Goal: Information Seeking & Learning: Learn about a topic

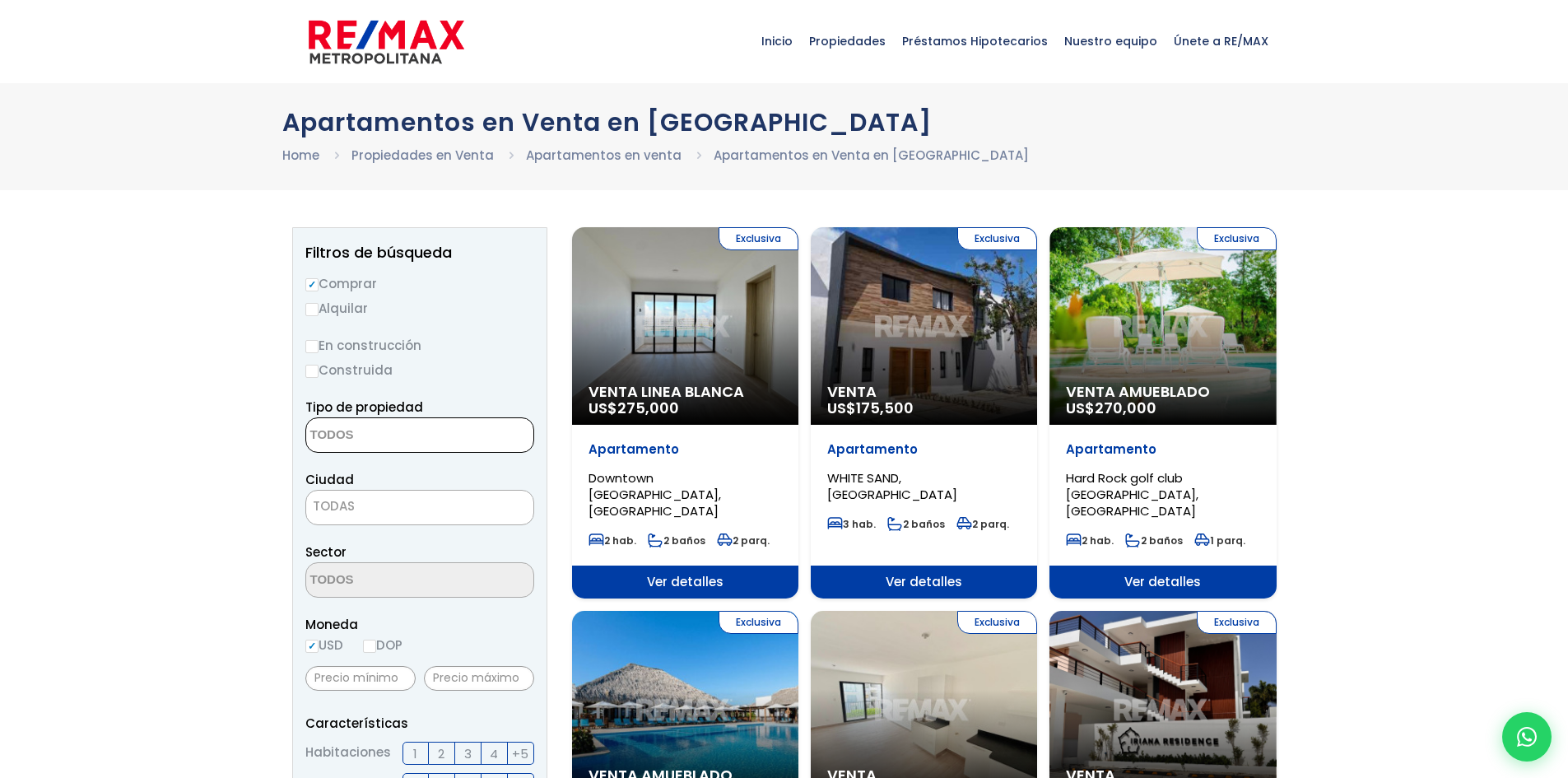
click at [397, 429] on textarea "Search" at bounding box center [386, 435] width 160 height 35
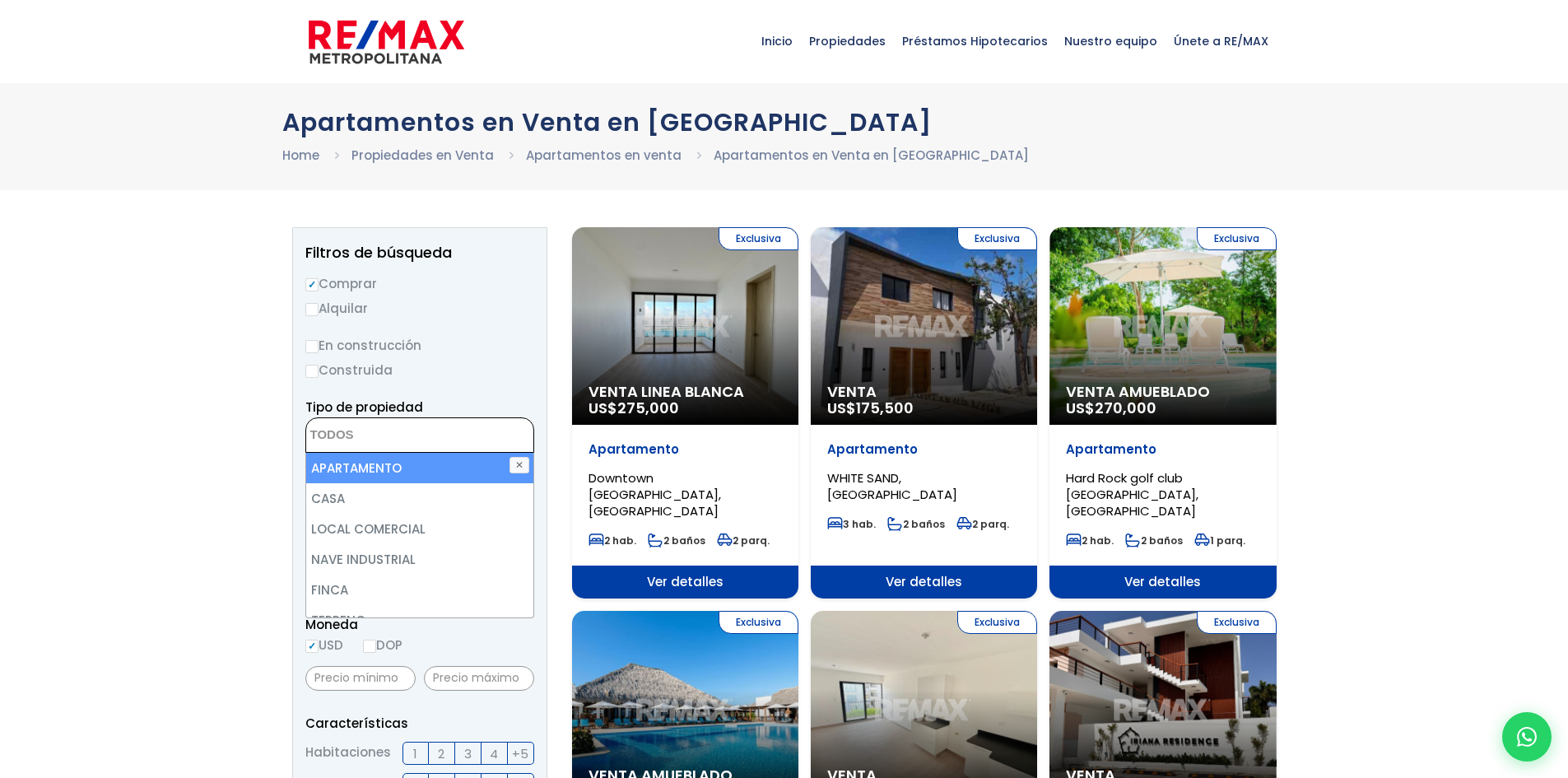
click at [388, 467] on li "APARTAMENTO" at bounding box center [420, 467] width 228 height 30
select select "apartment"
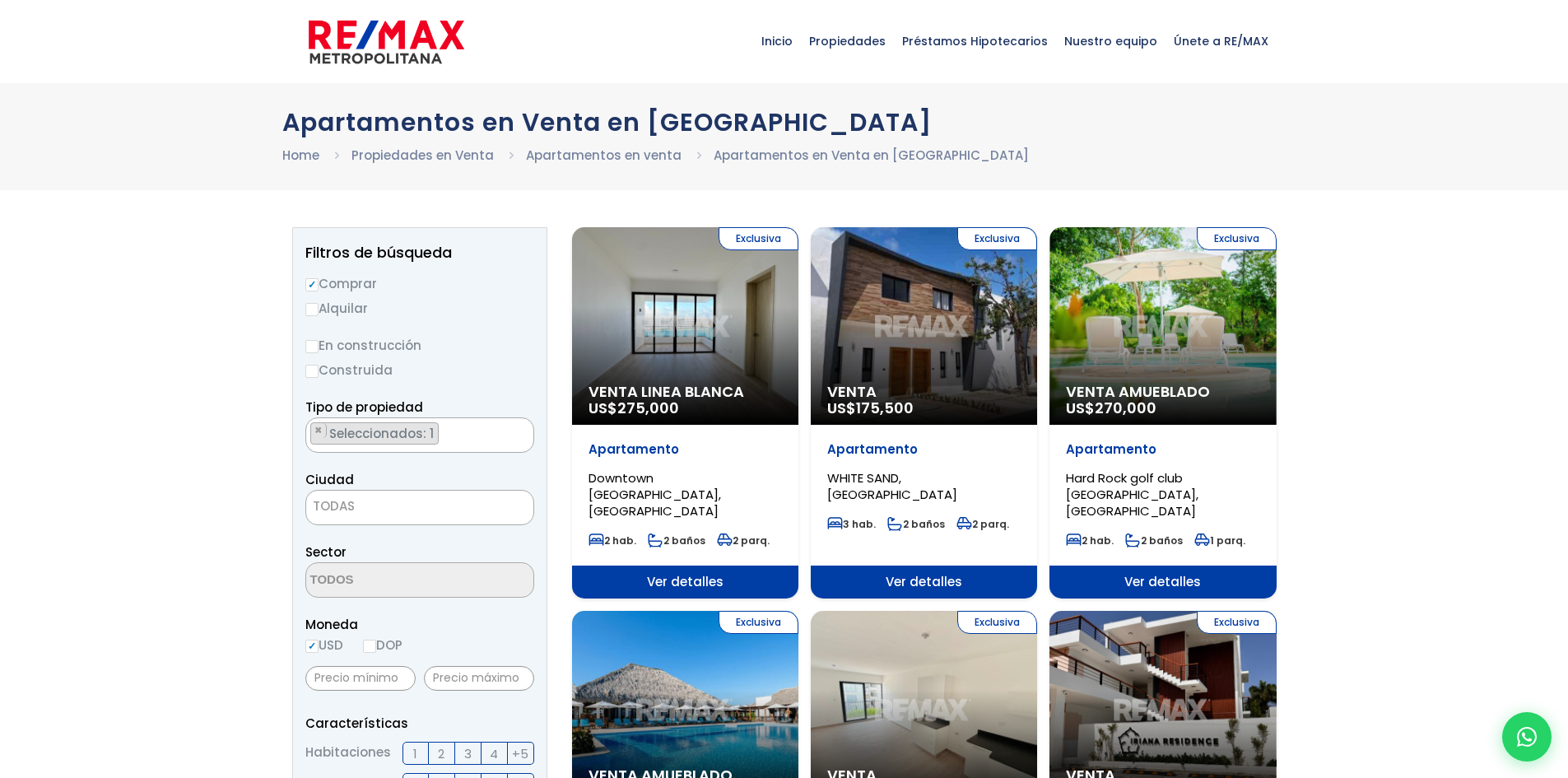
click at [450, 496] on span "TODAS" at bounding box center [420, 506] width 228 height 23
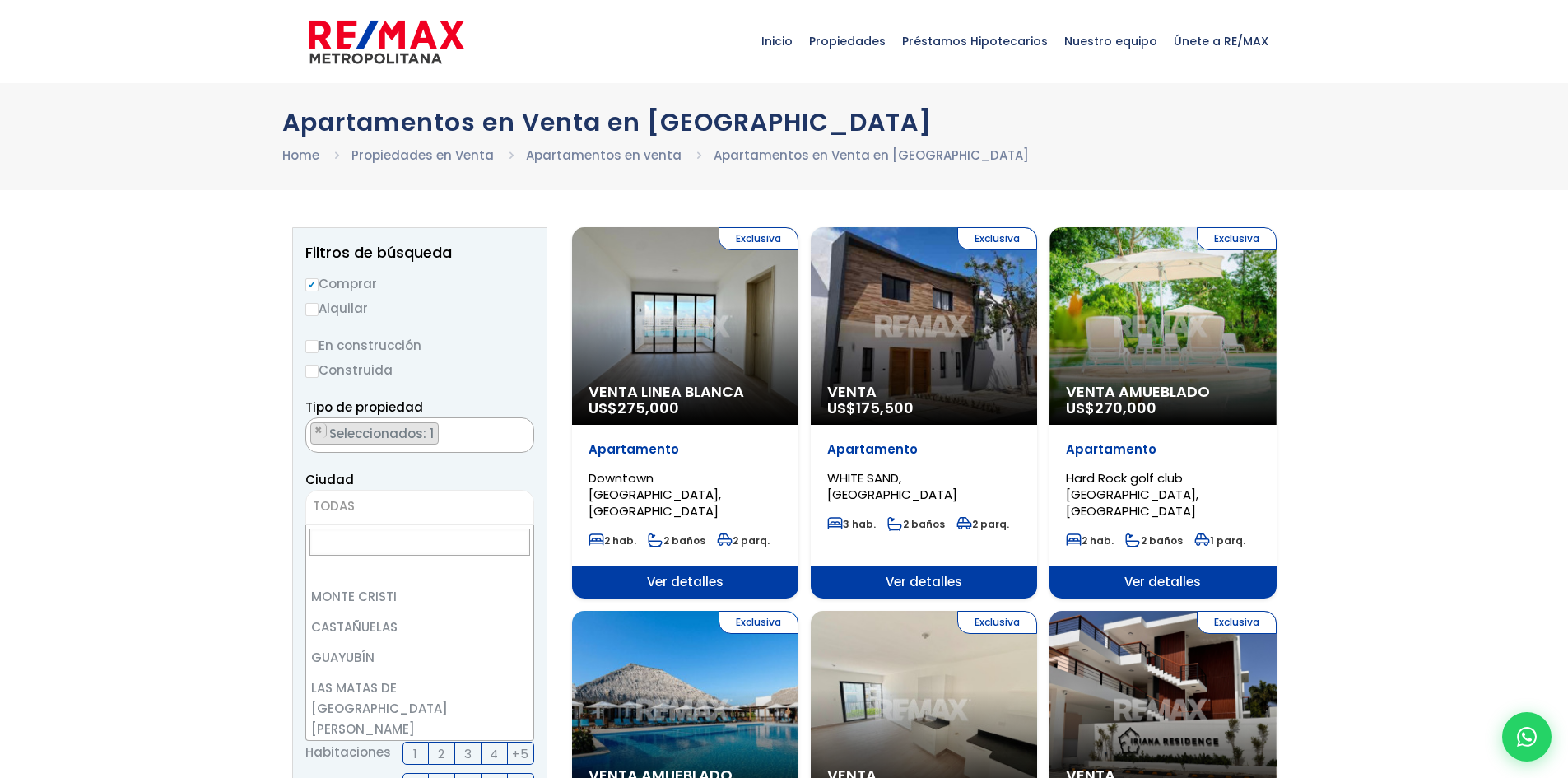
scroll to position [2387, 0]
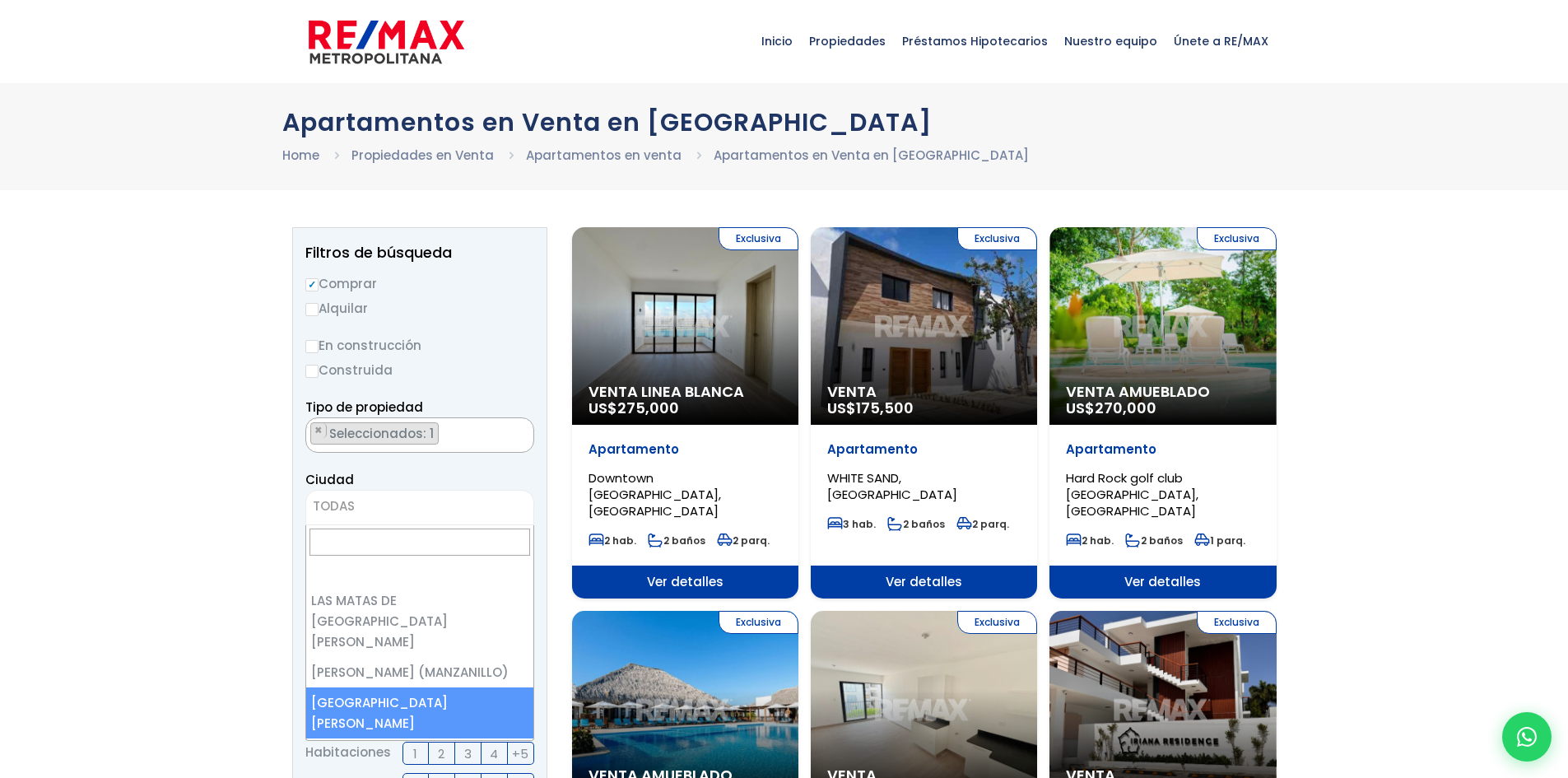
click at [422, 508] on span "TODAS" at bounding box center [420, 506] width 228 height 23
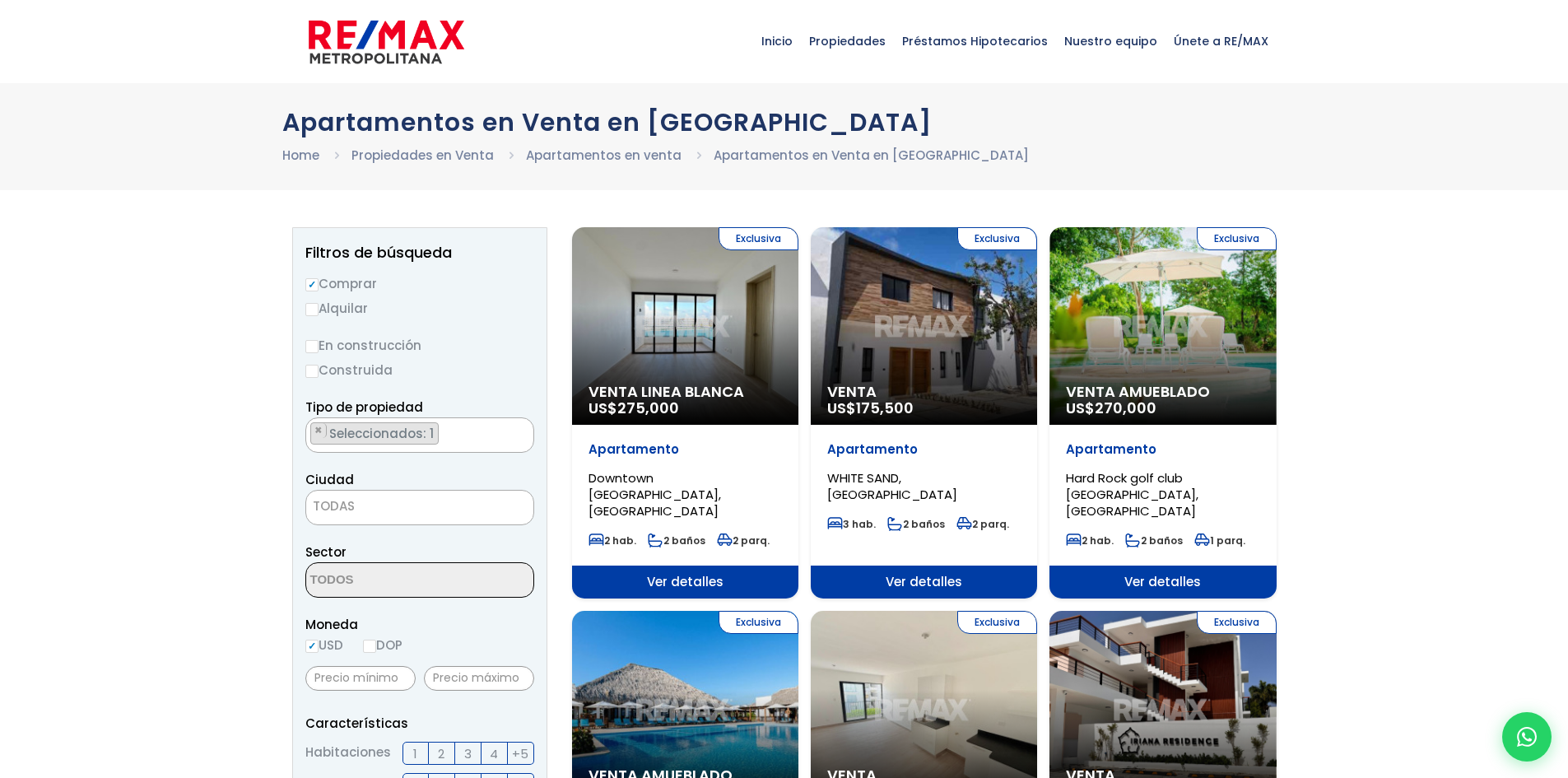
click at [452, 578] on span at bounding box center [420, 580] width 228 height 35
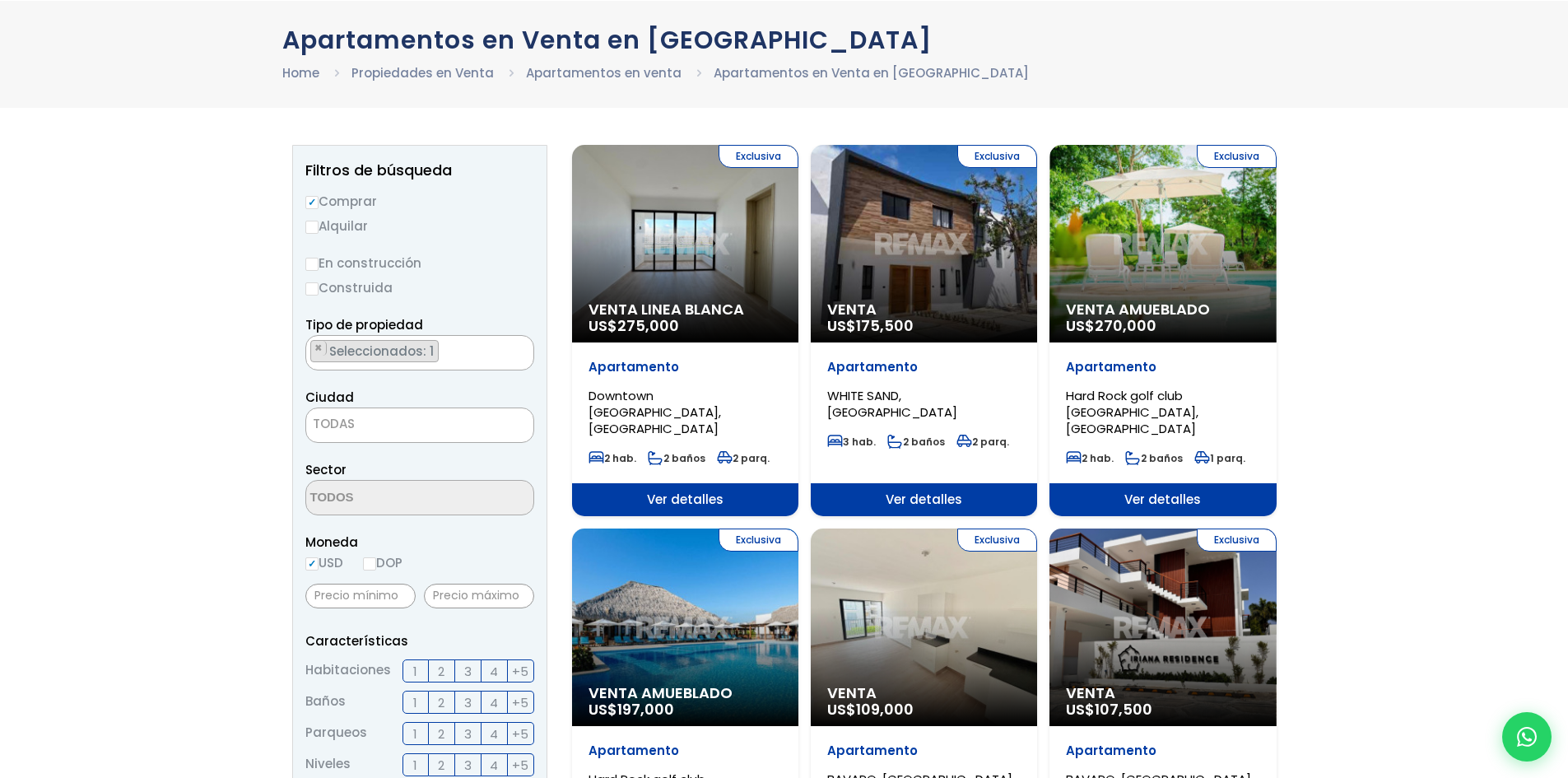
click at [465, 672] on span "3" at bounding box center [468, 672] width 8 height 21
click at [0, 0] on input "3" at bounding box center [0, 0] width 0 height 0
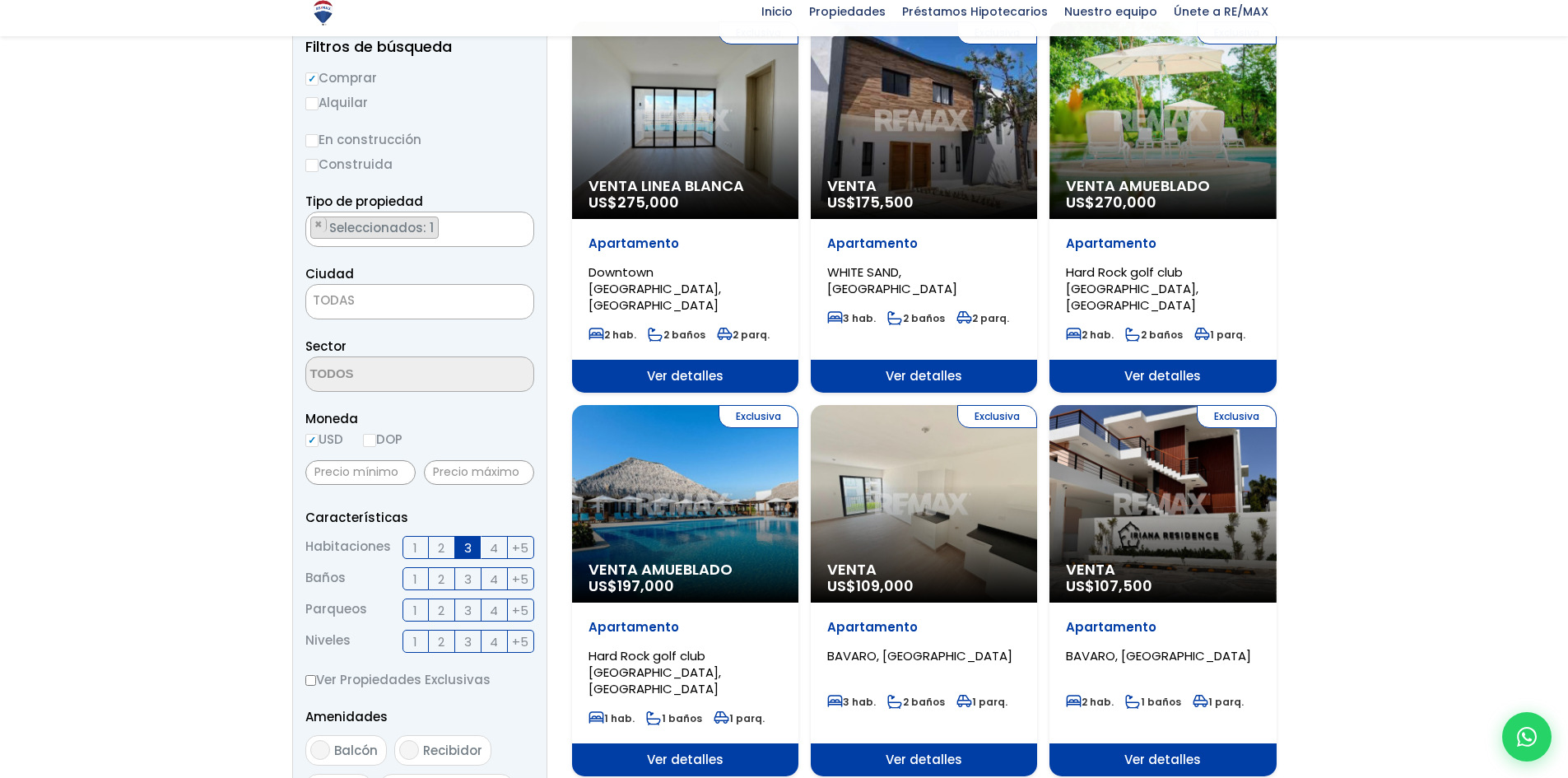
scroll to position [247, 0]
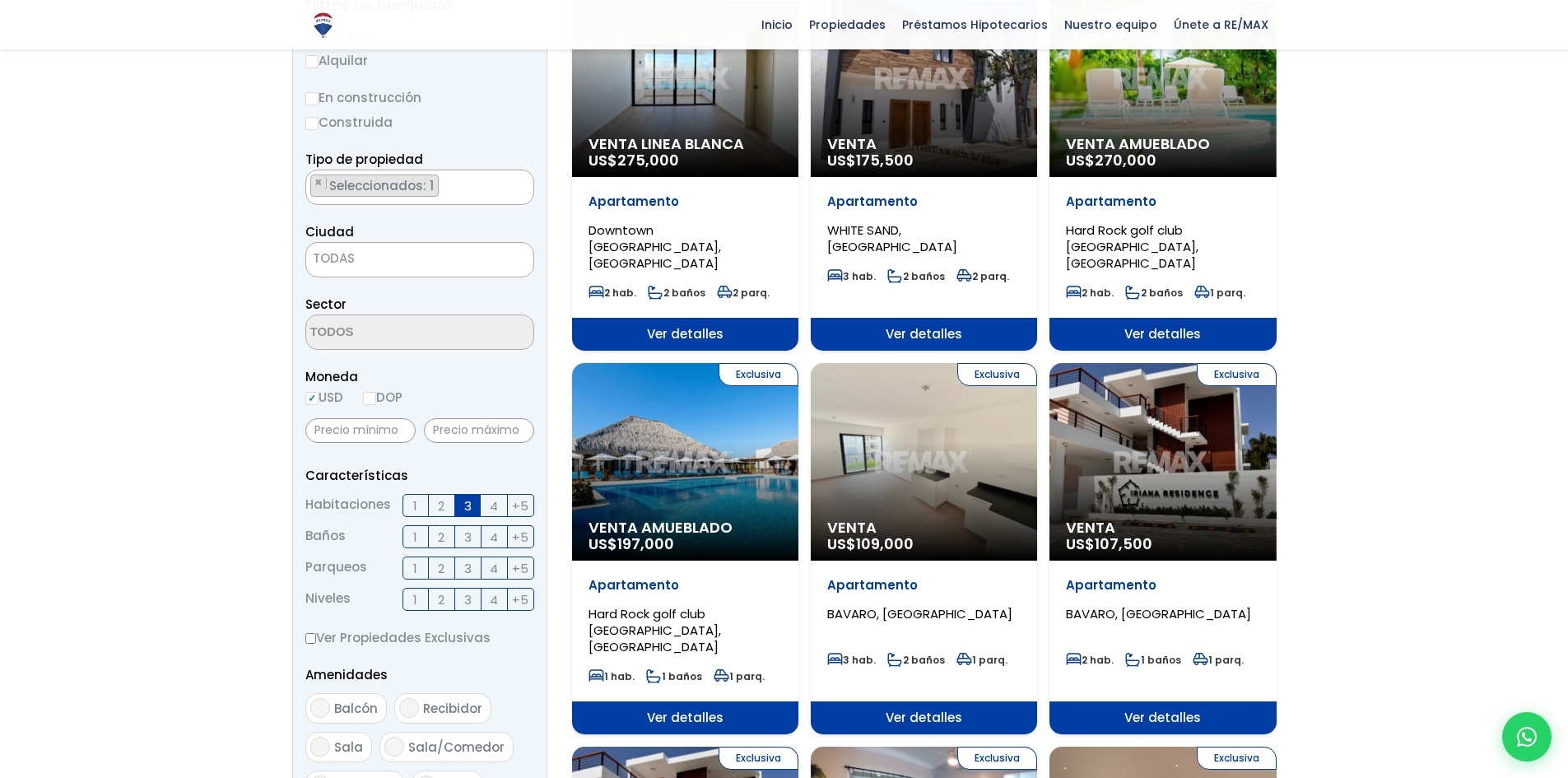
click at [413, 535] on span "1" at bounding box center [415, 538] width 4 height 21
click at [0, 0] on input "1" at bounding box center [0, 0] width 0 height 0
click at [416, 569] on span "1" at bounding box center [415, 568] width 4 height 21
click at [0, 0] on input "1" at bounding box center [0, 0] width 0 height 0
click at [422, 598] on label "1" at bounding box center [416, 599] width 27 height 23
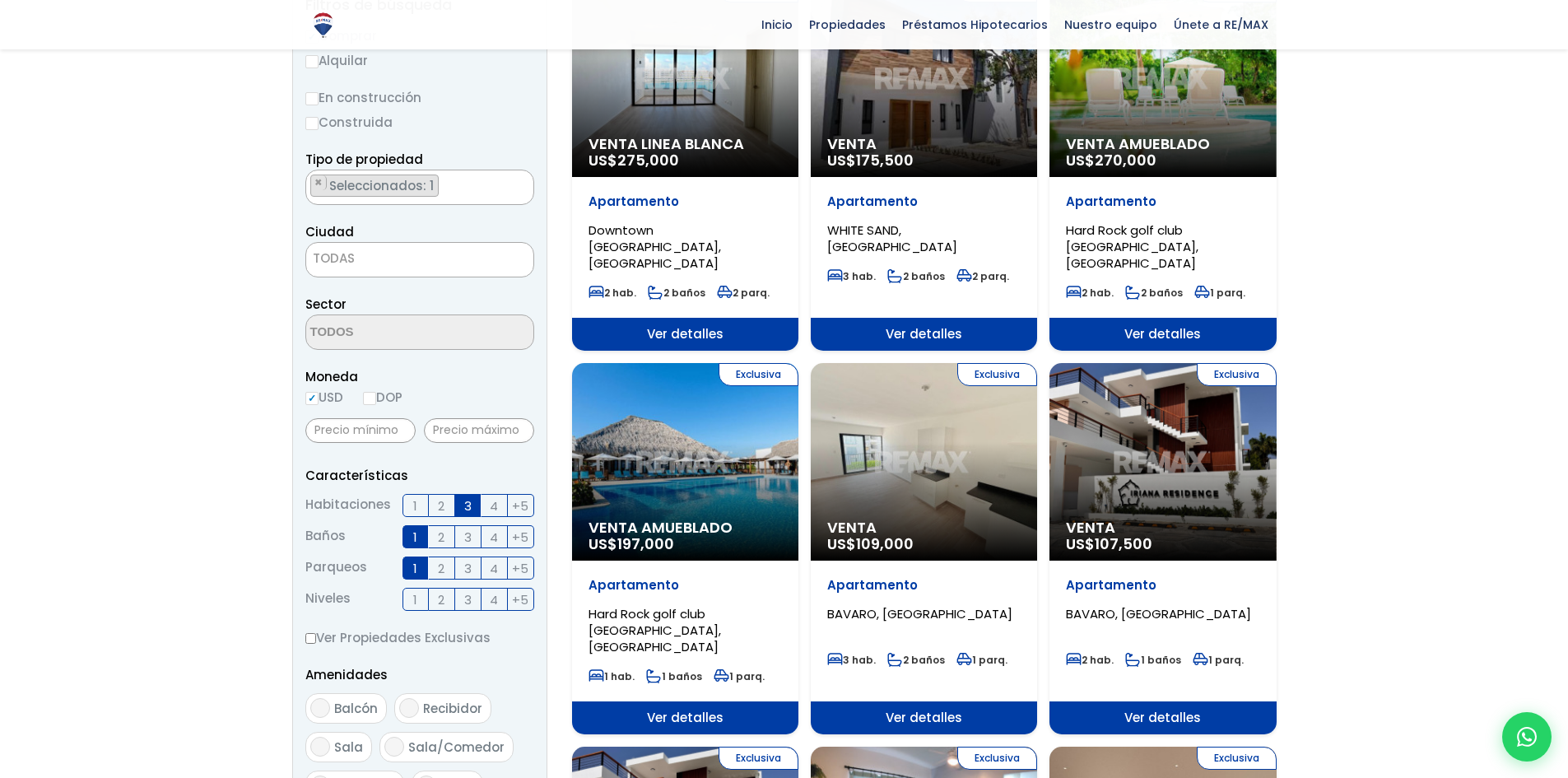
click at [0, 0] on input "1" at bounding box center [0, 0] width 0 height 0
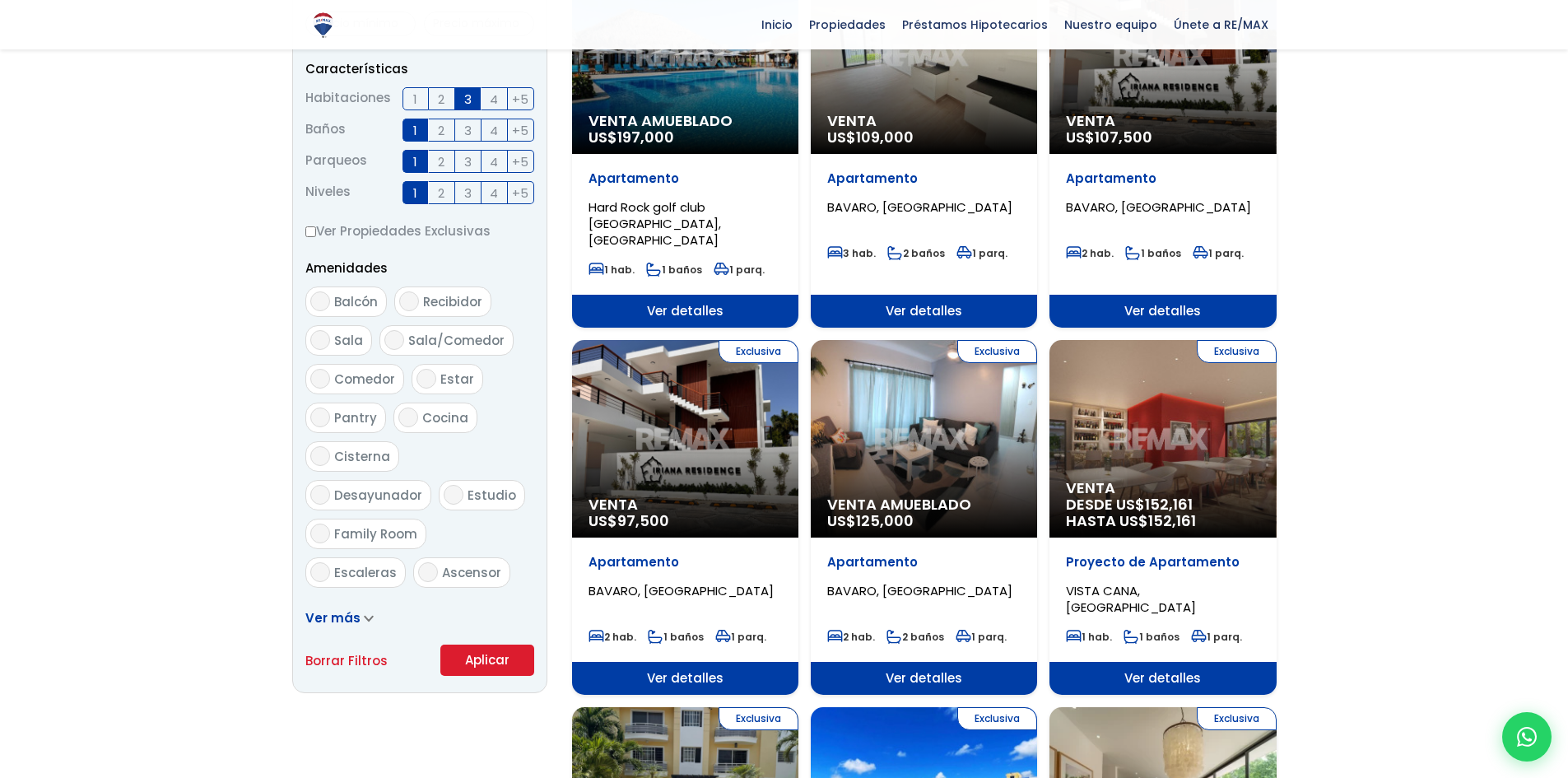
scroll to position [659, 0]
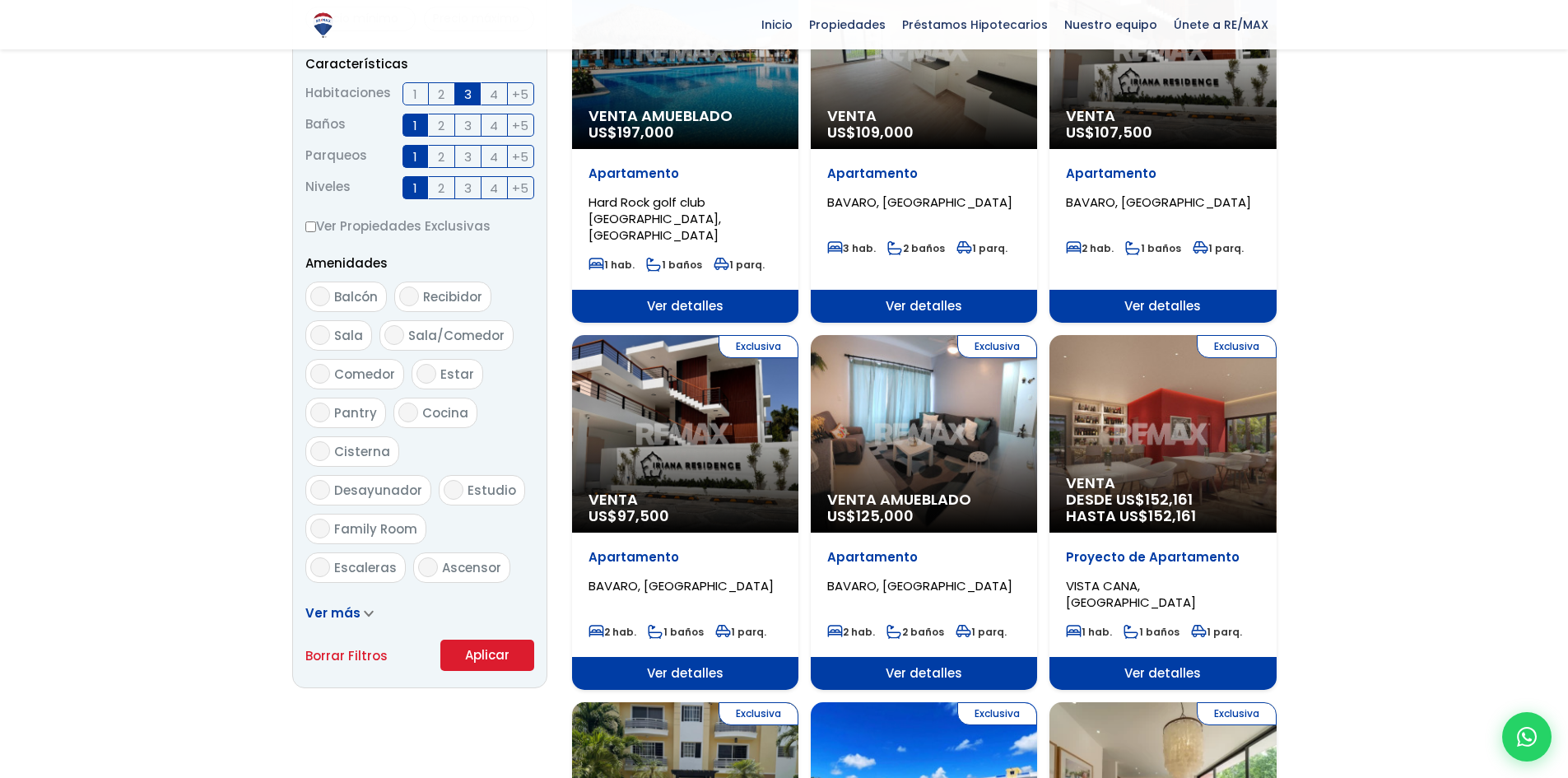
click at [496, 656] on button "Aplicar" at bounding box center [487, 655] width 94 height 31
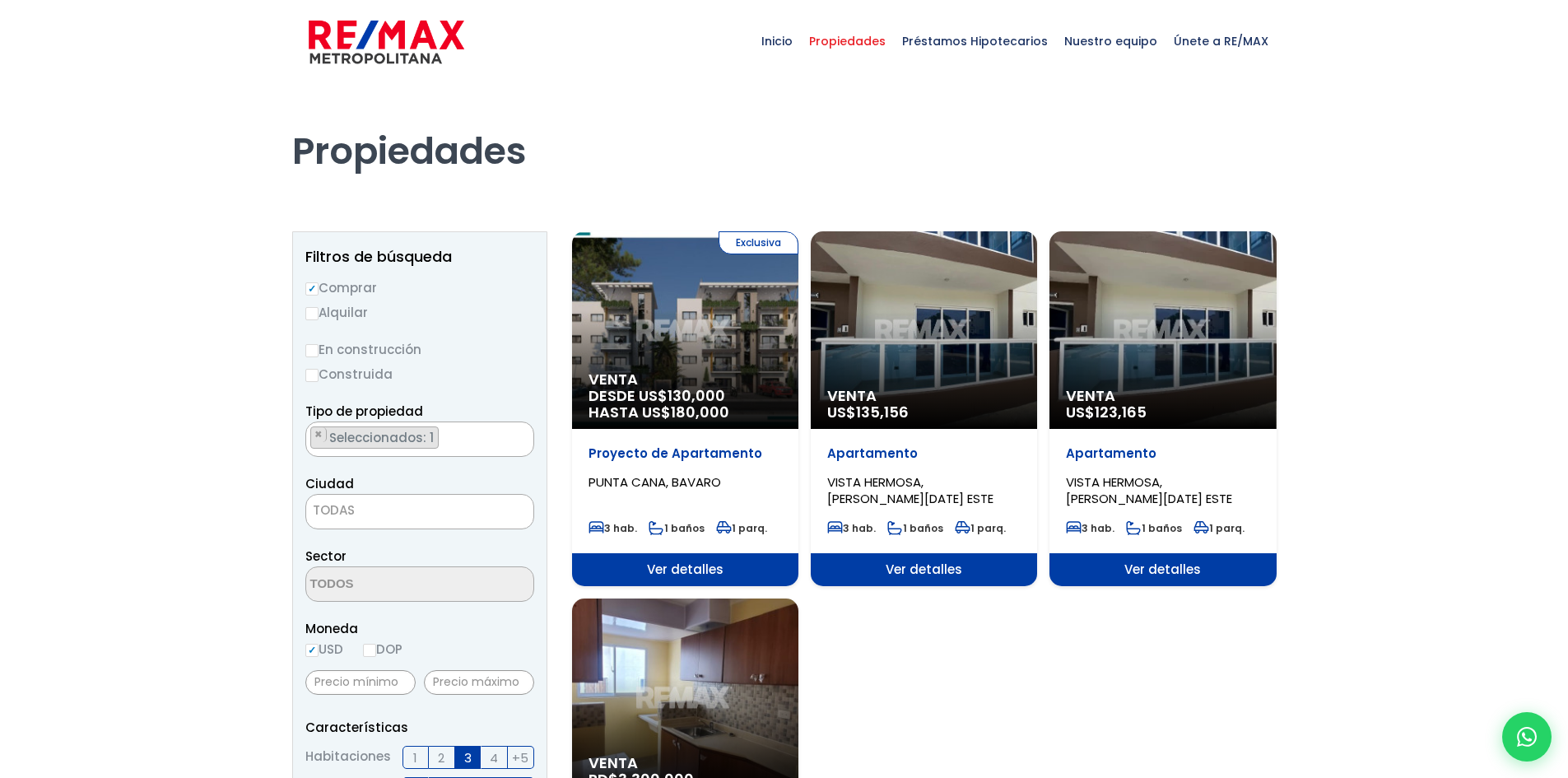
click at [693, 343] on div "Exclusiva Venta DESDE US$ 130,000 HASTA US$ 180,000" at bounding box center [685, 330] width 227 height 198
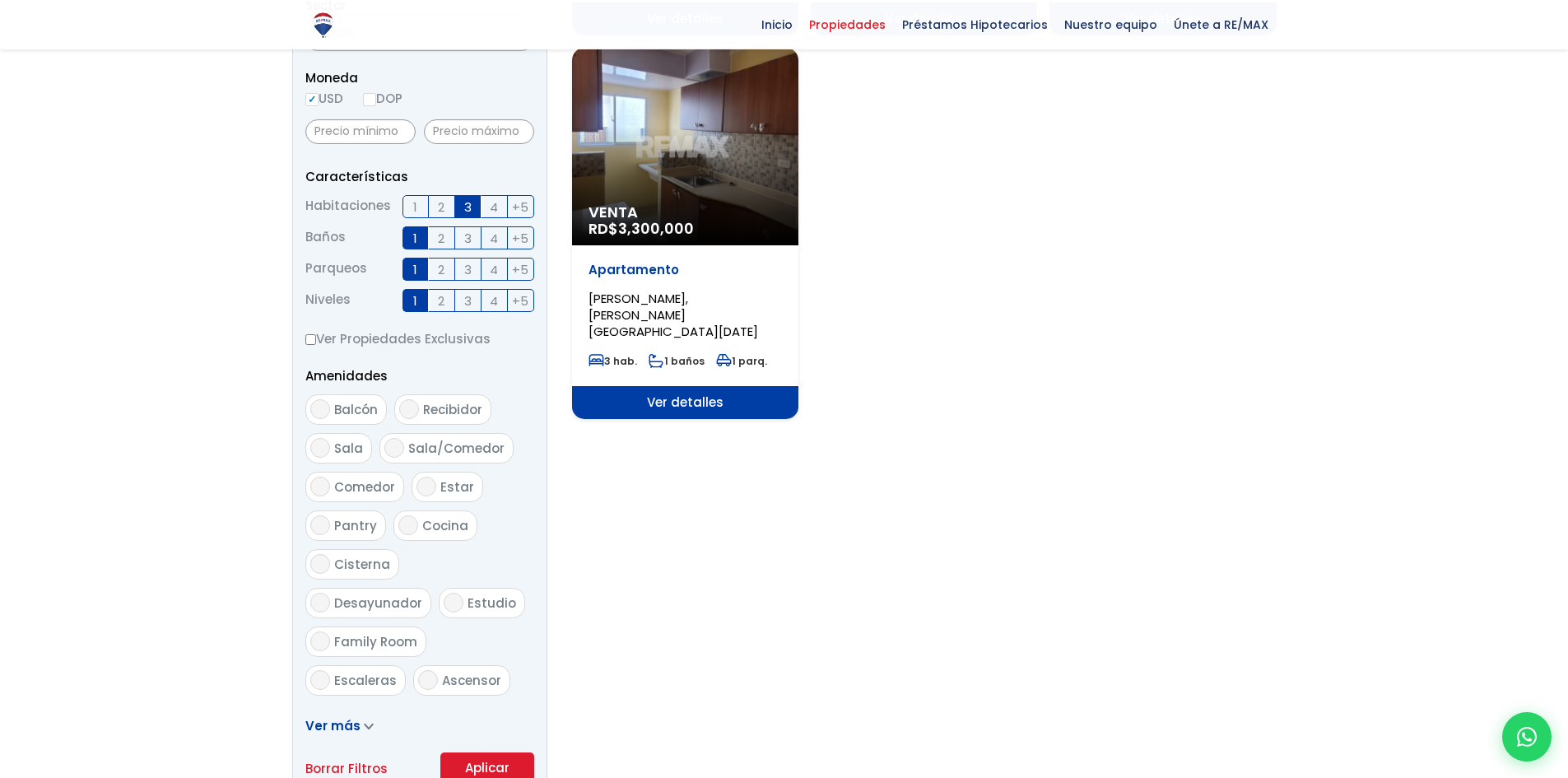
scroll to position [408, 0]
